Goal: Information Seeking & Learning: Learn about a topic

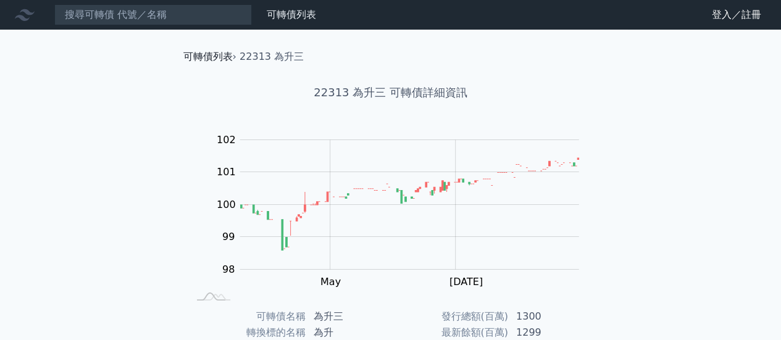
click at [202, 56] on link "可轉債列表" at bounding box center [207, 57] width 49 height 12
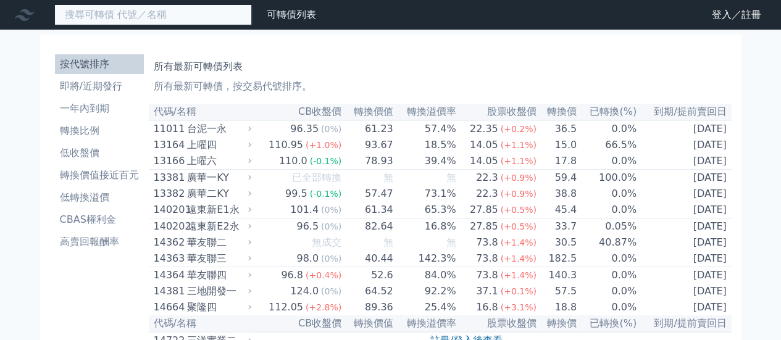
click at [190, 20] on input at bounding box center [153, 14] width 198 height 21
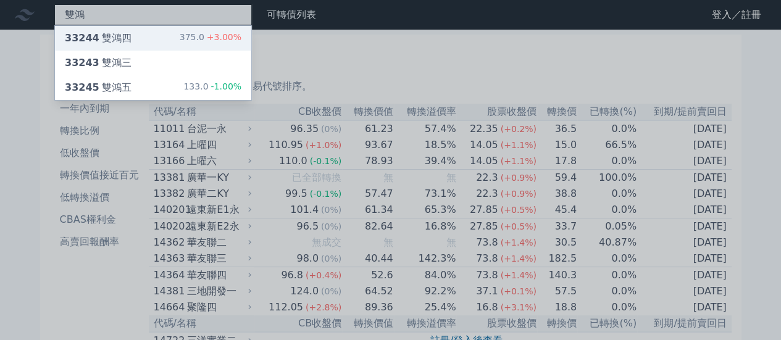
type input "雙鴻"
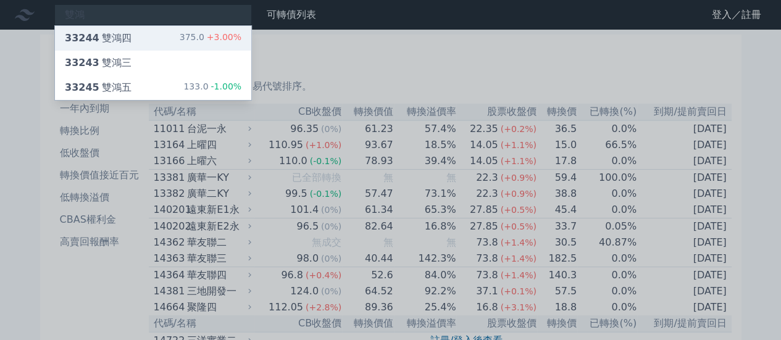
click at [116, 36] on div "33244 雙鴻四" at bounding box center [98, 38] width 67 height 15
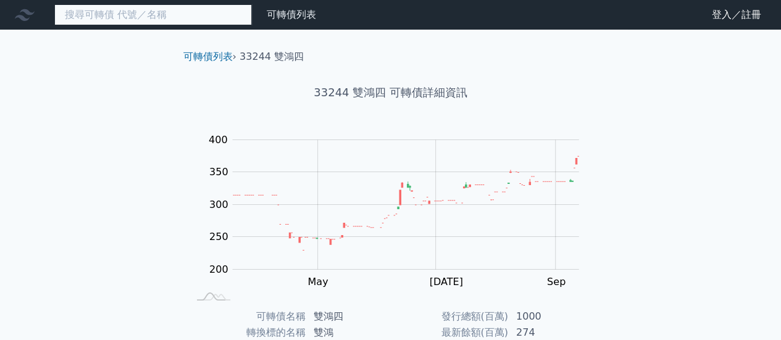
click at [155, 12] on input at bounding box center [153, 14] width 198 height 21
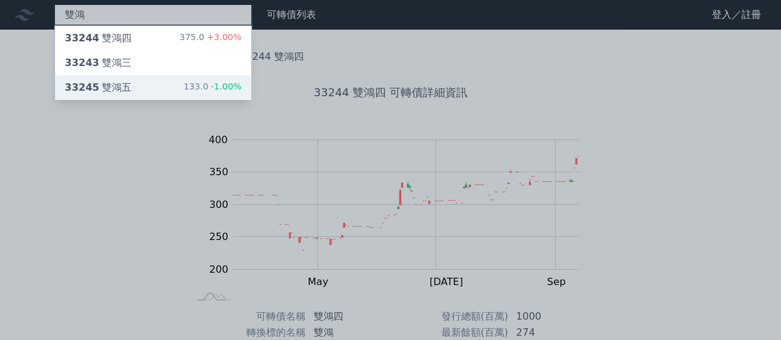
type input "雙鴻"
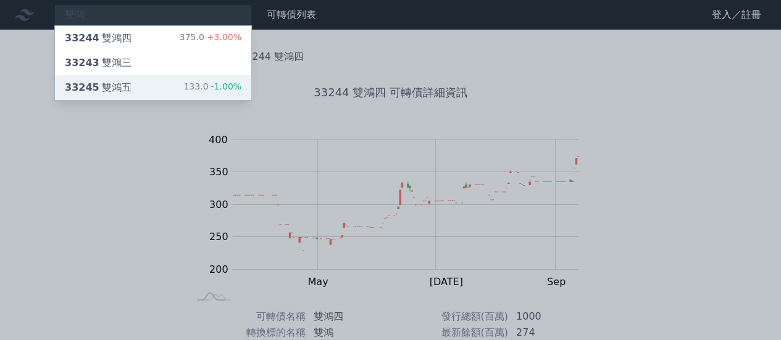
click at [133, 91] on div "33245 雙鴻五 133.0 -1.00%" at bounding box center [153, 87] width 196 height 25
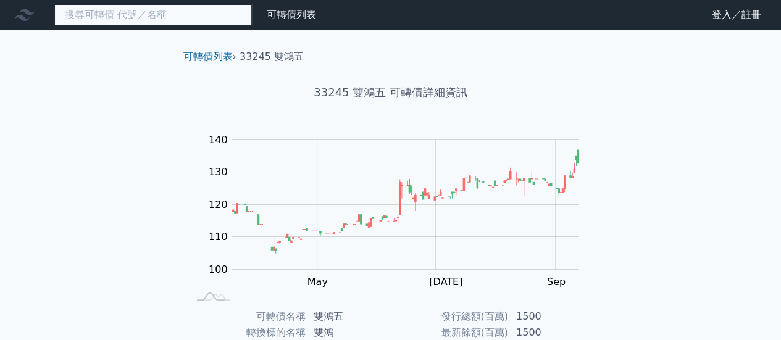
click at [104, 13] on input at bounding box center [153, 14] width 198 height 21
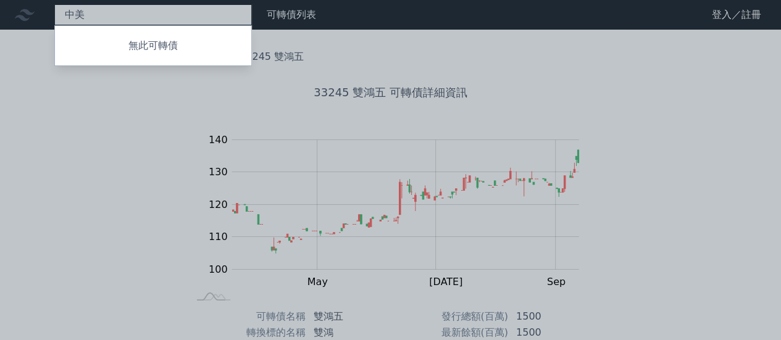
type input "中"
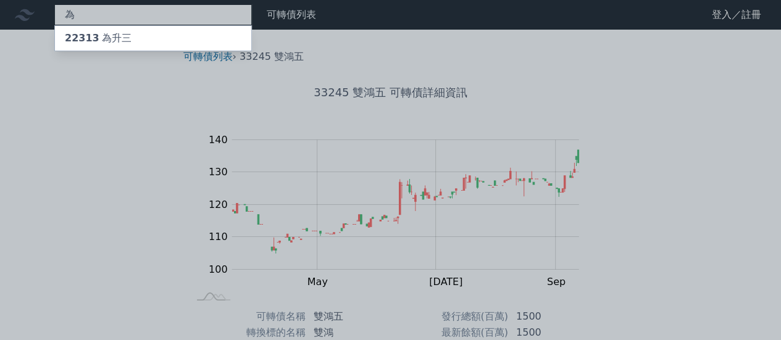
type input "為"
